Goal: Task Accomplishment & Management: Manage account settings

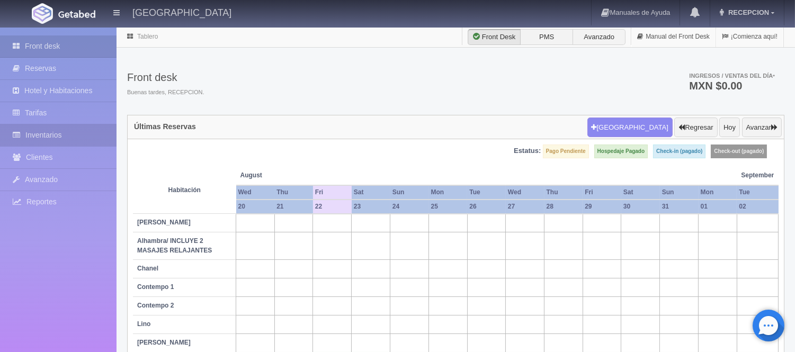
click at [40, 129] on link "Inventarios" at bounding box center [58, 135] width 116 height 22
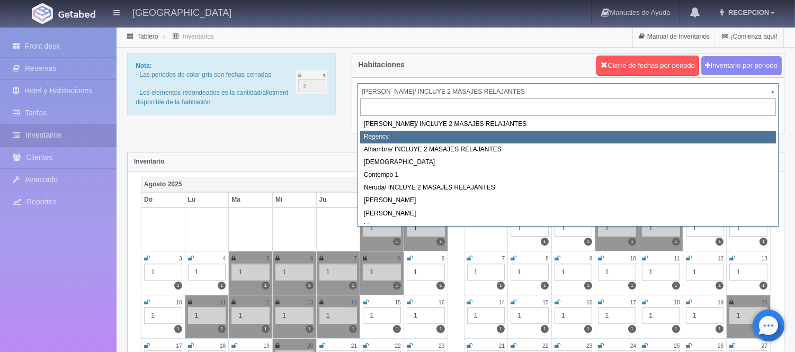
select select "718"
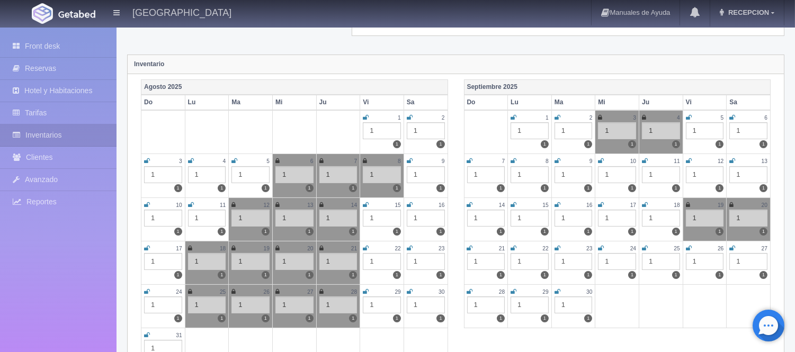
scroll to position [176, 0]
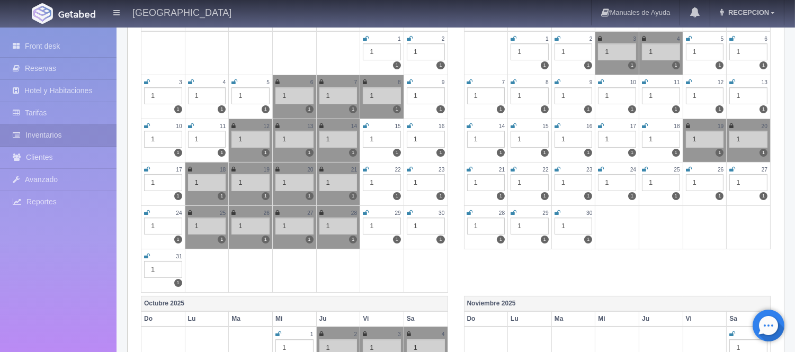
click at [511, 168] on icon at bounding box center [513, 169] width 6 height 6
click at [557, 166] on icon at bounding box center [557, 169] width 6 height 6
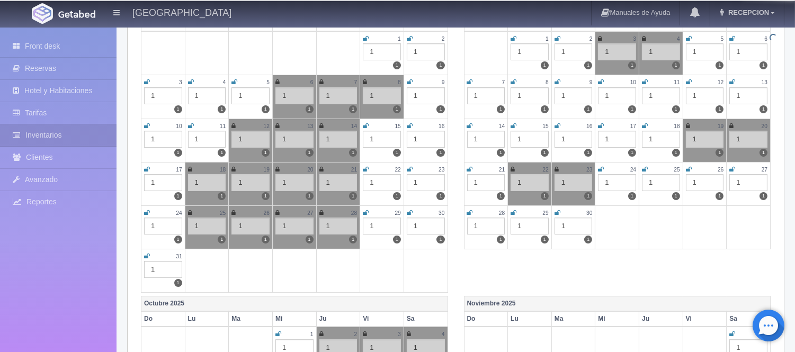
click at [600, 167] on icon at bounding box center [601, 169] width 6 height 6
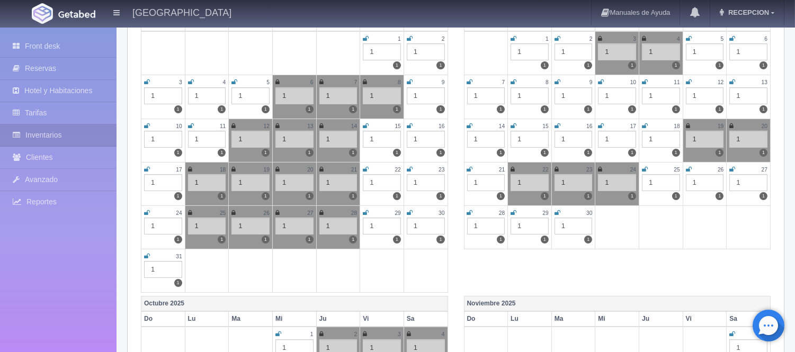
click at [643, 165] on link at bounding box center [645, 169] width 6 height 9
click at [686, 167] on icon at bounding box center [689, 169] width 6 height 6
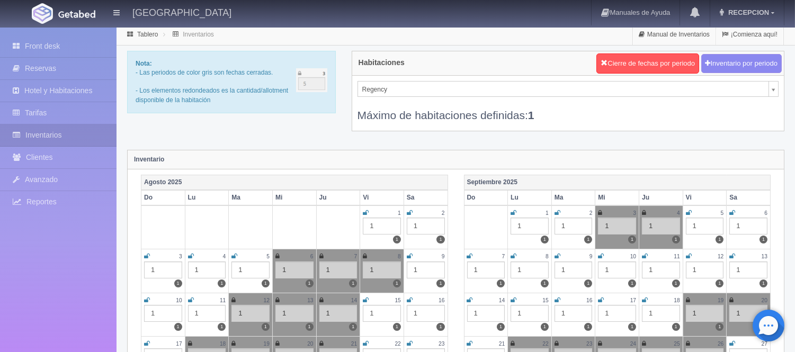
scroll to position [0, 0]
